Goal: Task Accomplishment & Management: Use online tool/utility

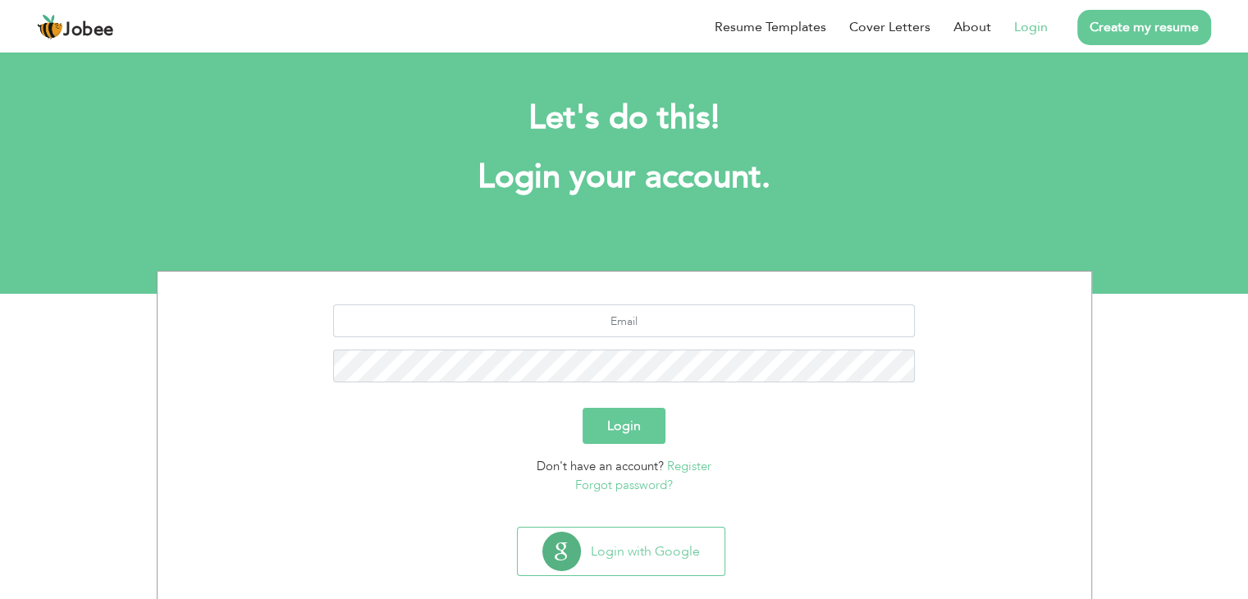
scroll to position [23, 0]
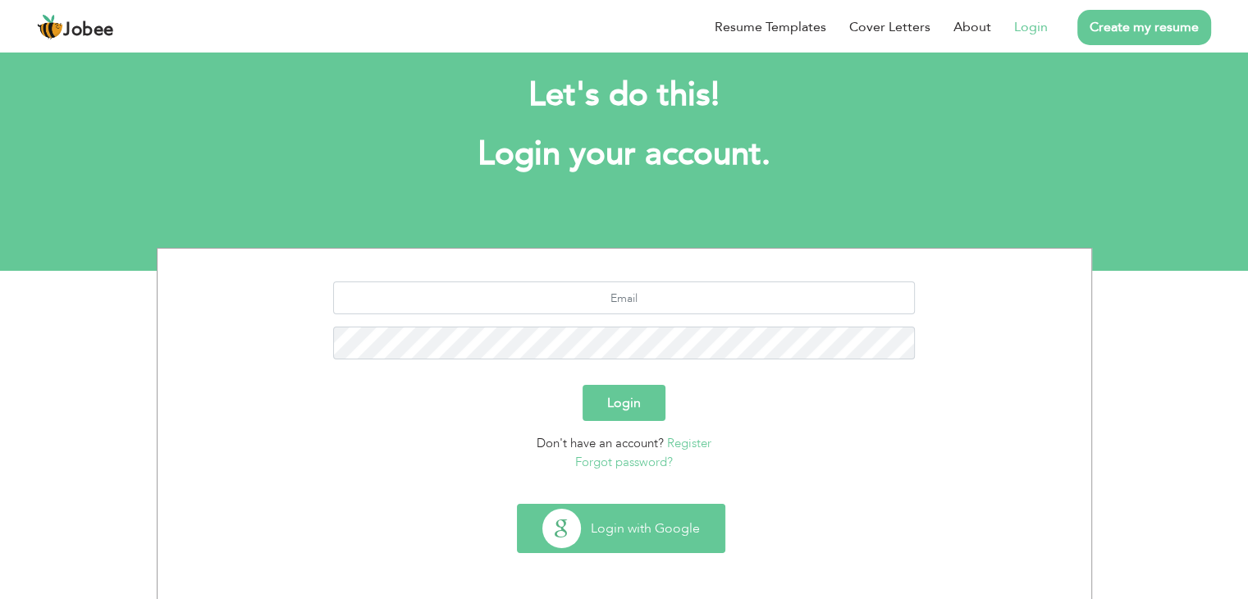
click at [624, 529] on button "Login with Google" at bounding box center [621, 529] width 207 height 48
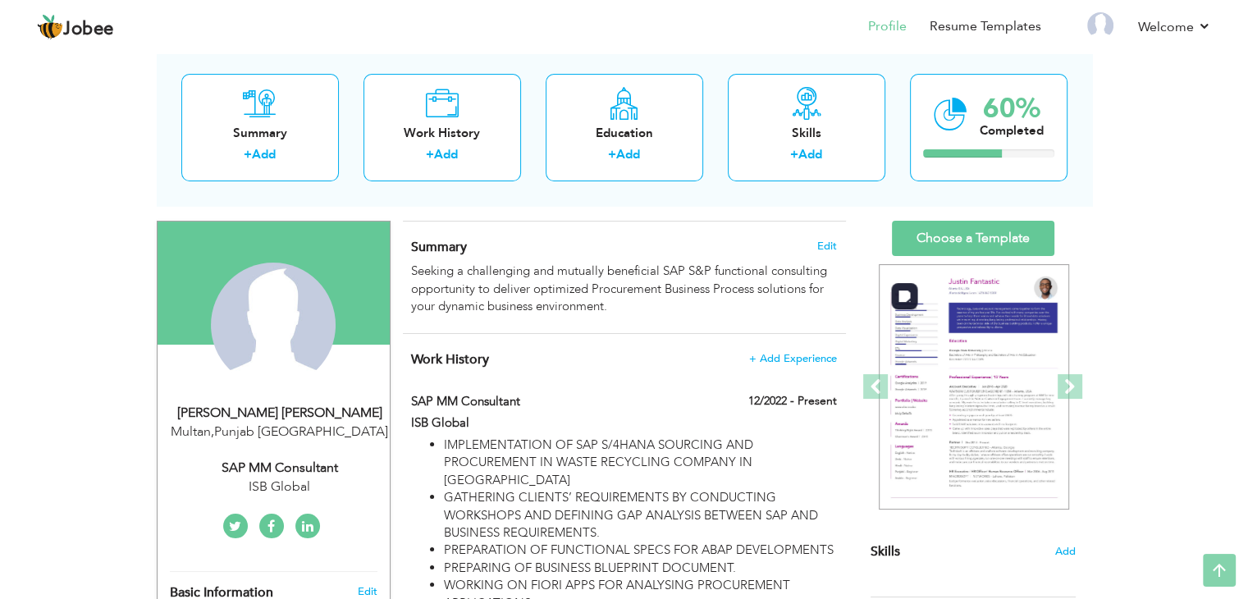
scroll to position [82, 0]
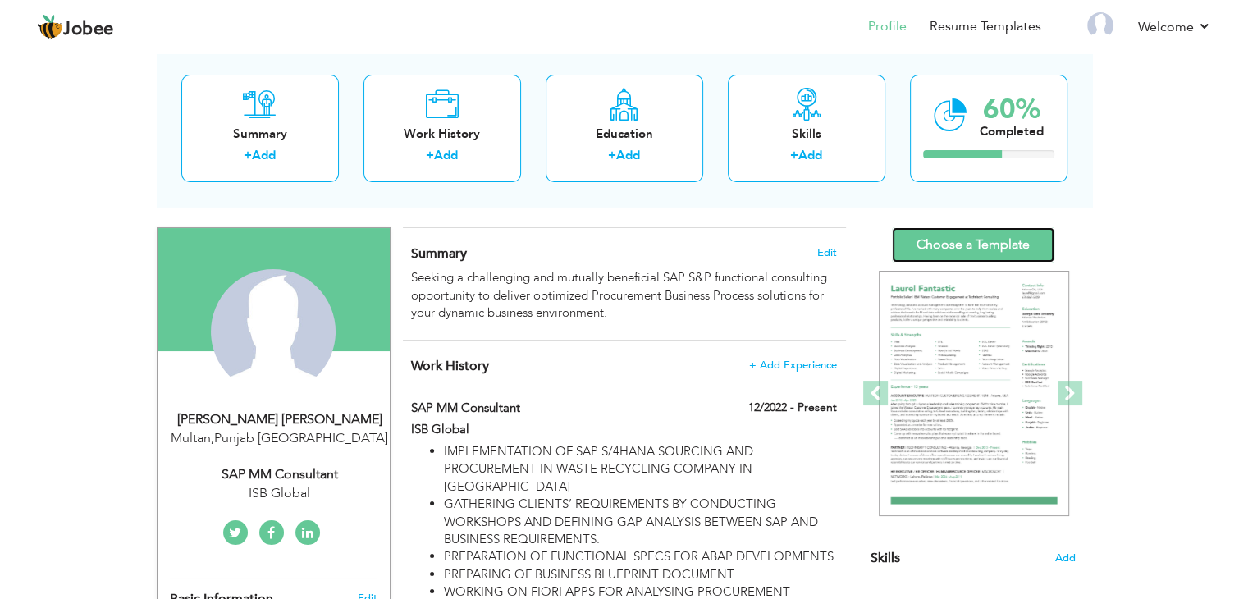
click at [1007, 247] on link "Choose a Template" at bounding box center [973, 244] width 162 height 35
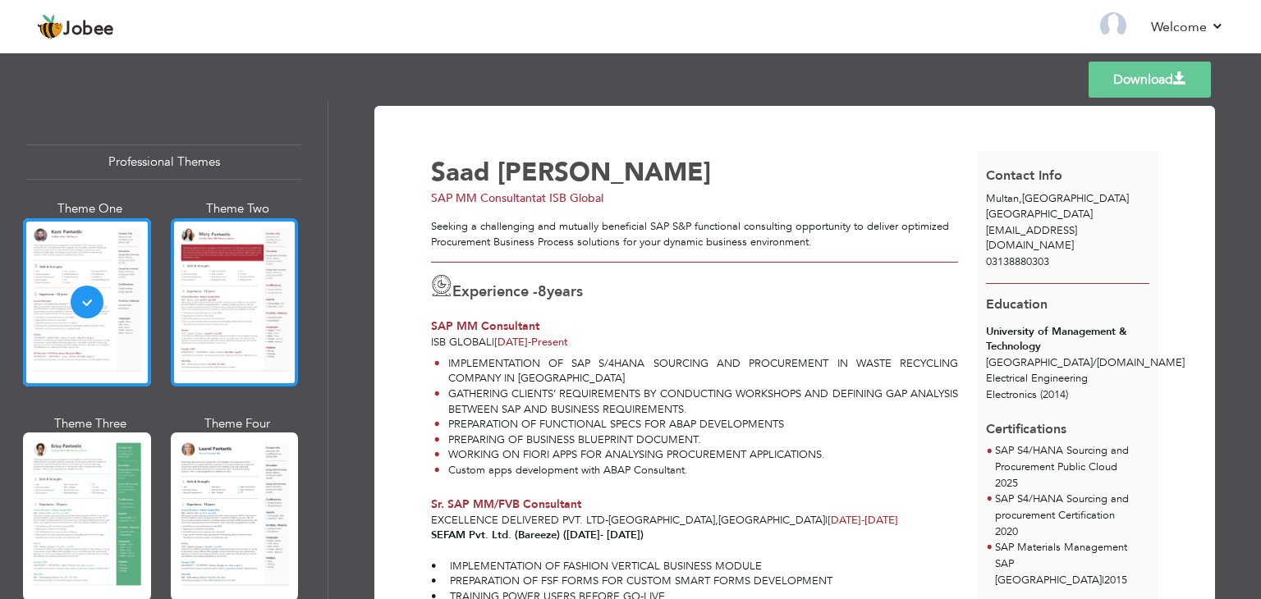
click at [217, 286] on div at bounding box center [235, 302] width 128 height 168
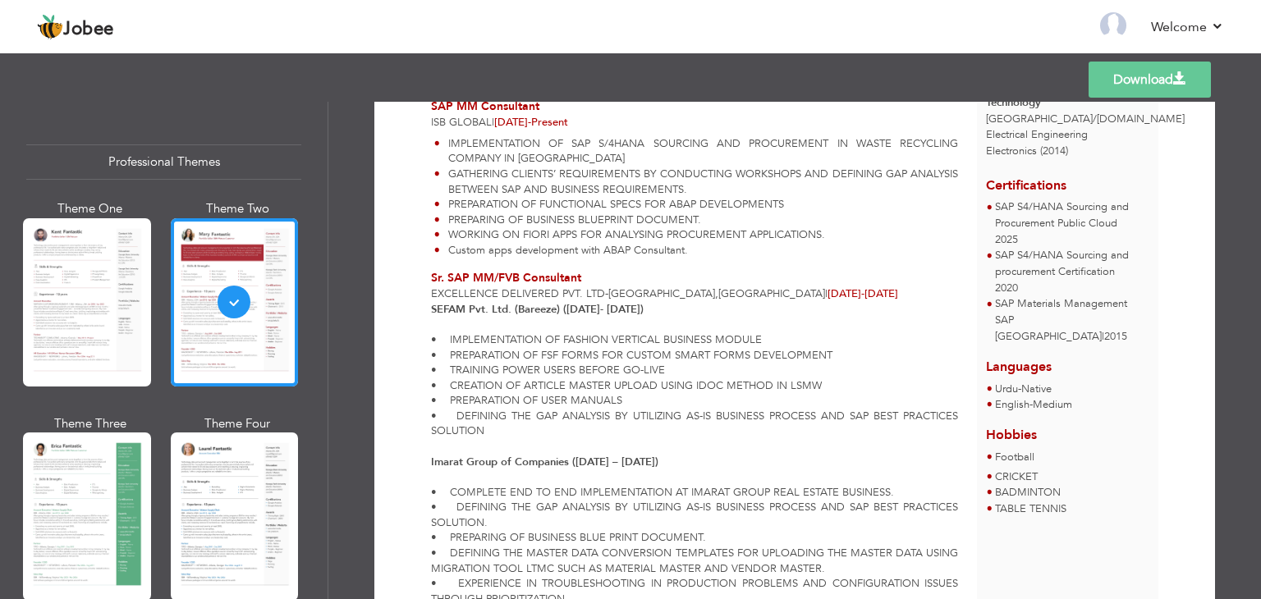
scroll to position [328, 0]
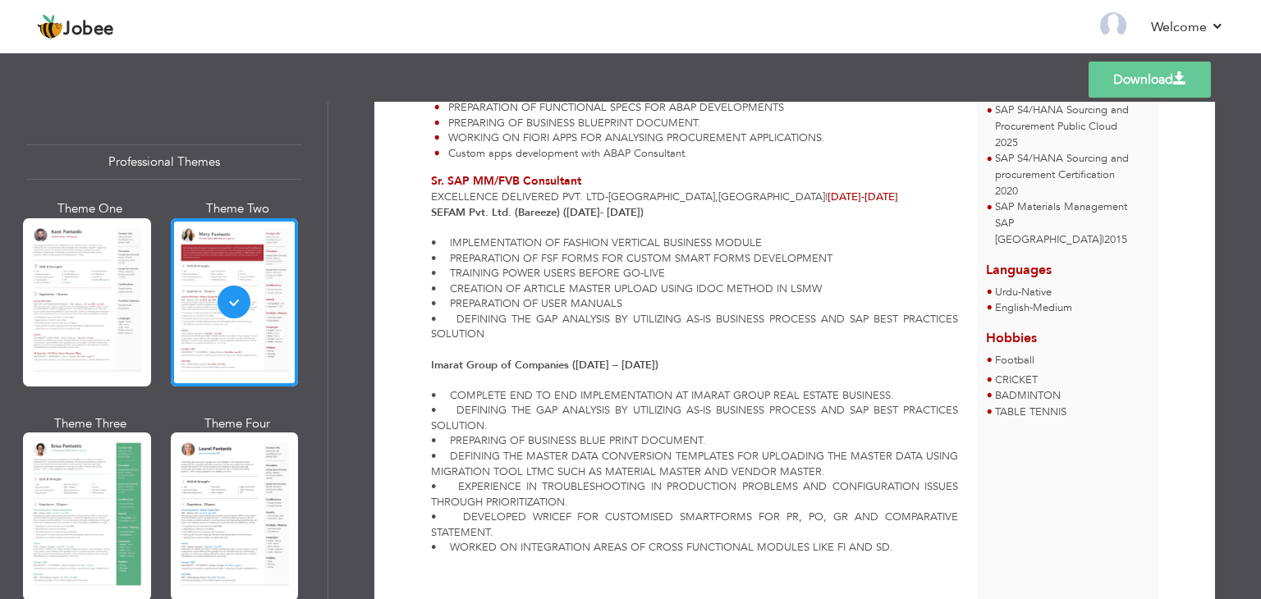
click at [1041, 373] on li "CRICKET" at bounding box center [1030, 381] width 71 height 16
click at [1068, 388] on ul "CRICKET BADMINTON TABLE TENNIS" at bounding box center [1067, 397] width 163 height 48
drag, startPoint x: 1070, startPoint y: 385, endPoint x: 983, endPoint y: 314, distance: 112.0
click at [983, 317] on div "Hobbies Football CRICKET BADMINTON TABLE TENNIS" at bounding box center [1068, 369] width 182 height 104
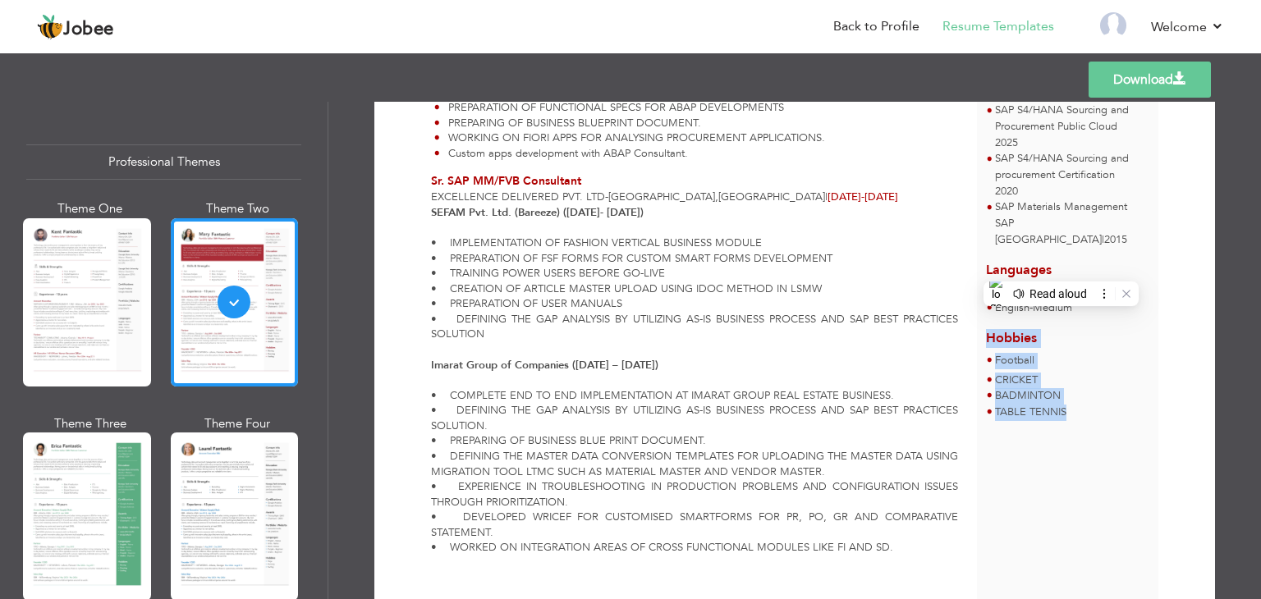
click at [1035, 405] on span "TABLE TENNIS" at bounding box center [1030, 412] width 71 height 15
click at [1069, 381] on ul "CRICKET BADMINTON TABLE TENNIS" at bounding box center [1067, 397] width 163 height 48
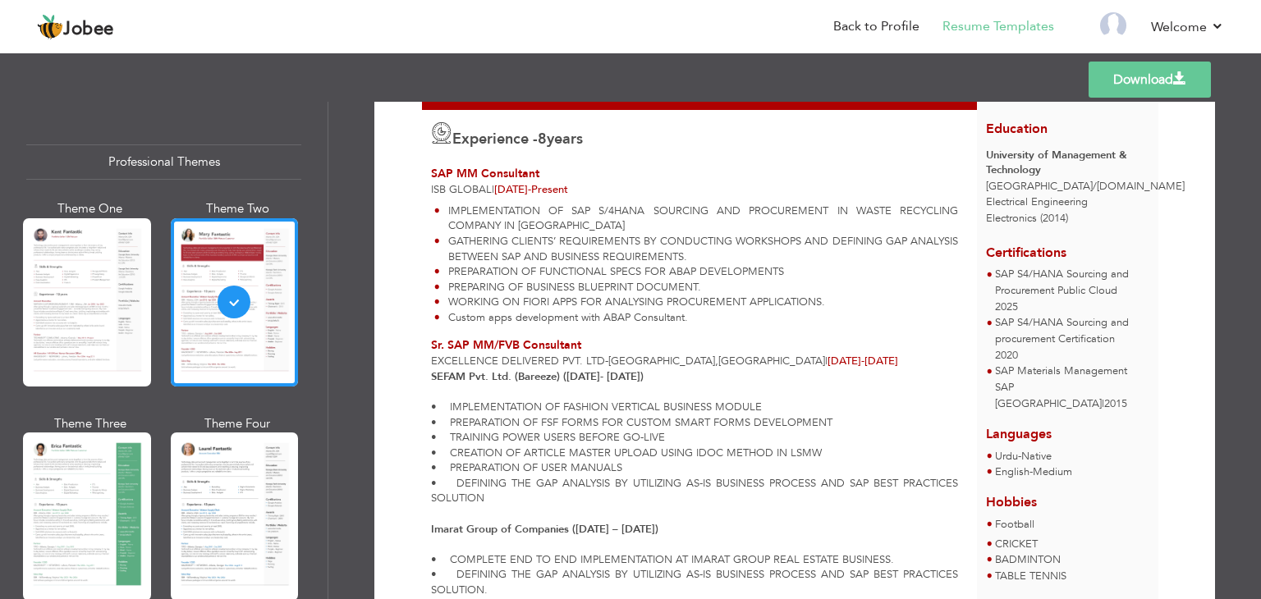
scroll to position [0, 0]
